Goal: Book appointment/travel/reservation

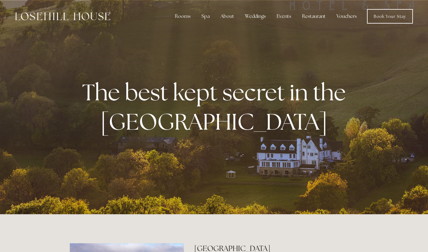
click at [209, 18] on div "Spa" at bounding box center [206, 16] width 18 height 12
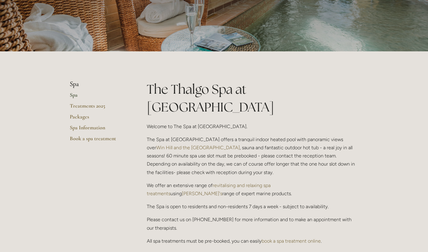
scroll to position [77, 0]
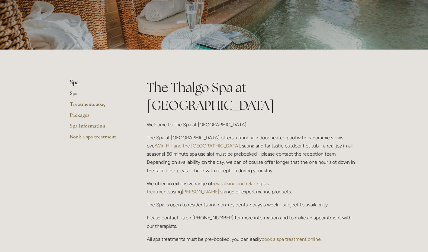
click at [77, 115] on link "Packages" at bounding box center [99, 117] width 58 height 11
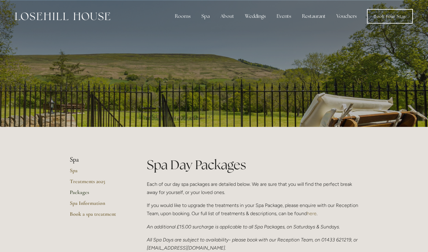
click at [184, 15] on div "Rooms" at bounding box center [182, 16] width 25 height 12
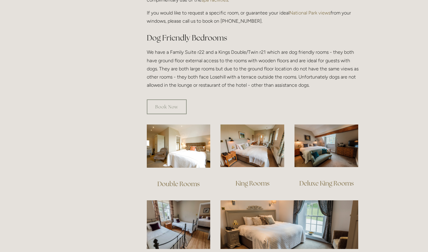
scroll to position [317, 0]
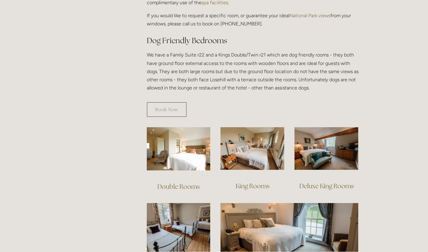
click at [164, 102] on link "Book Now" at bounding box center [167, 109] width 40 height 15
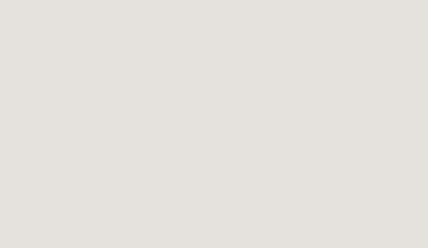
scroll to position [151, 0]
